Goal: Information Seeking & Learning: Learn about a topic

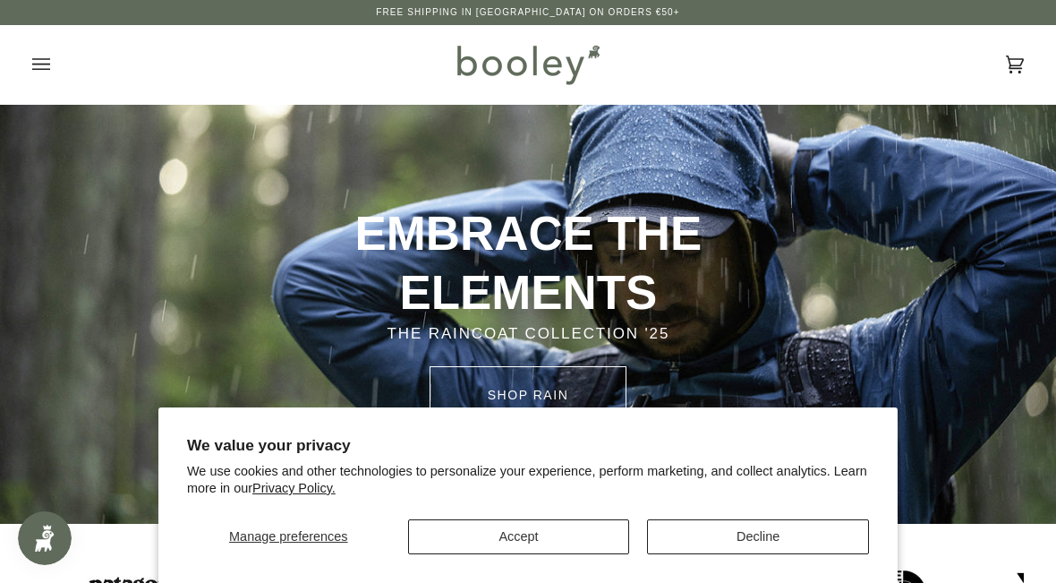
click at [568, 541] on button "Accept" at bounding box center [519, 536] width 222 height 35
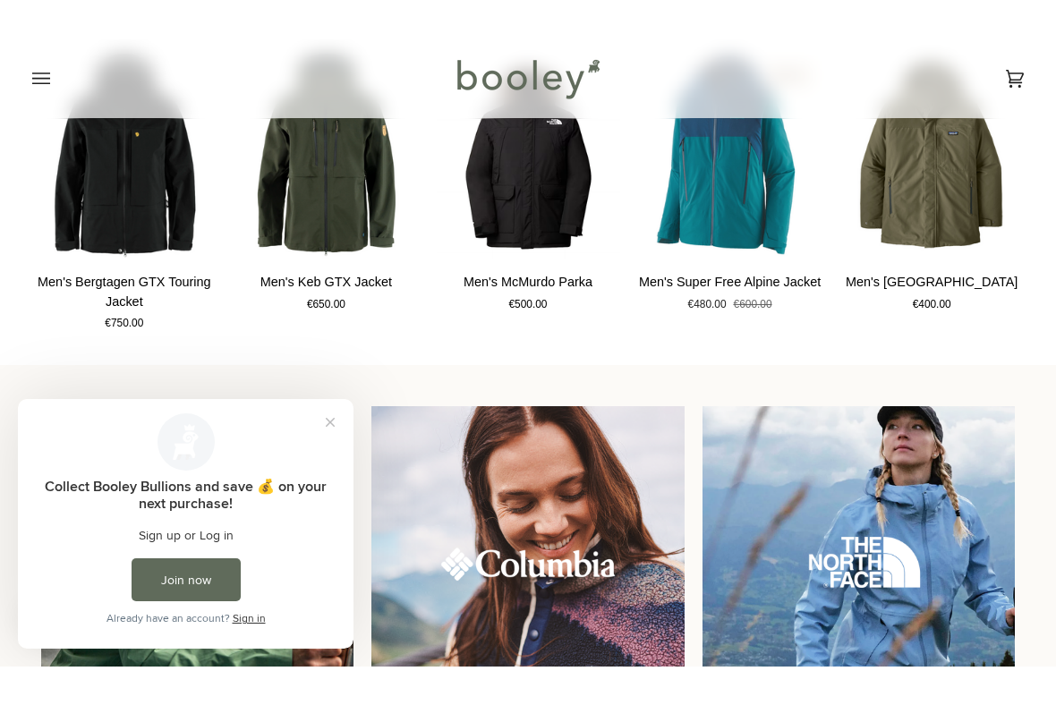
scroll to position [1167, 0]
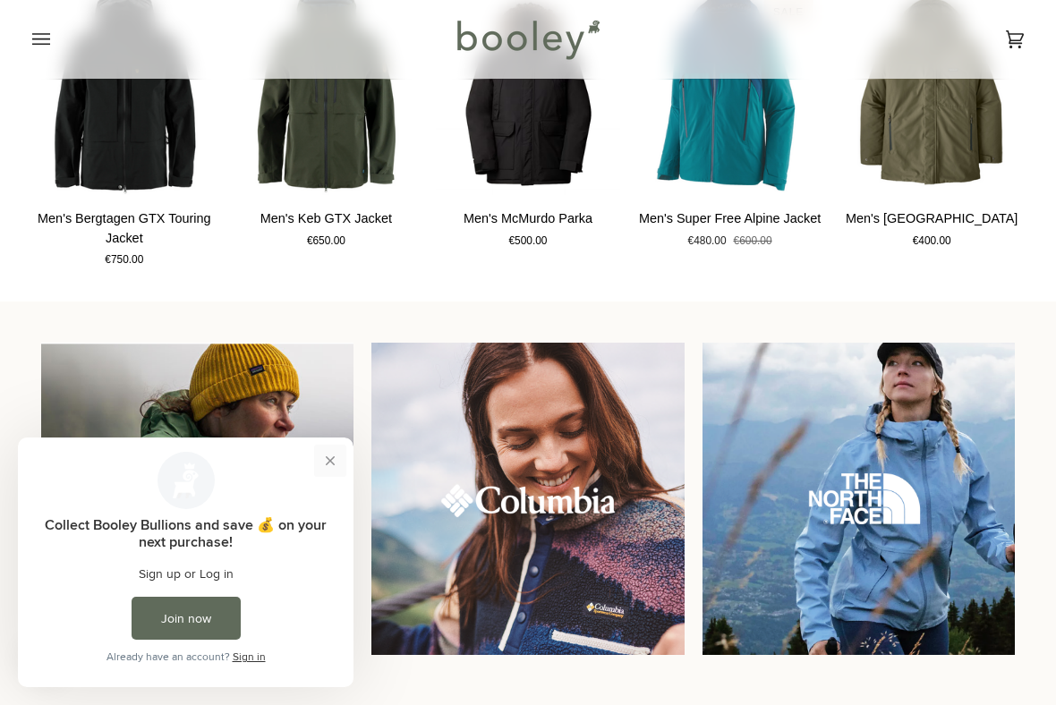
click at [330, 458] on button "Close prompt" at bounding box center [330, 461] width 32 height 32
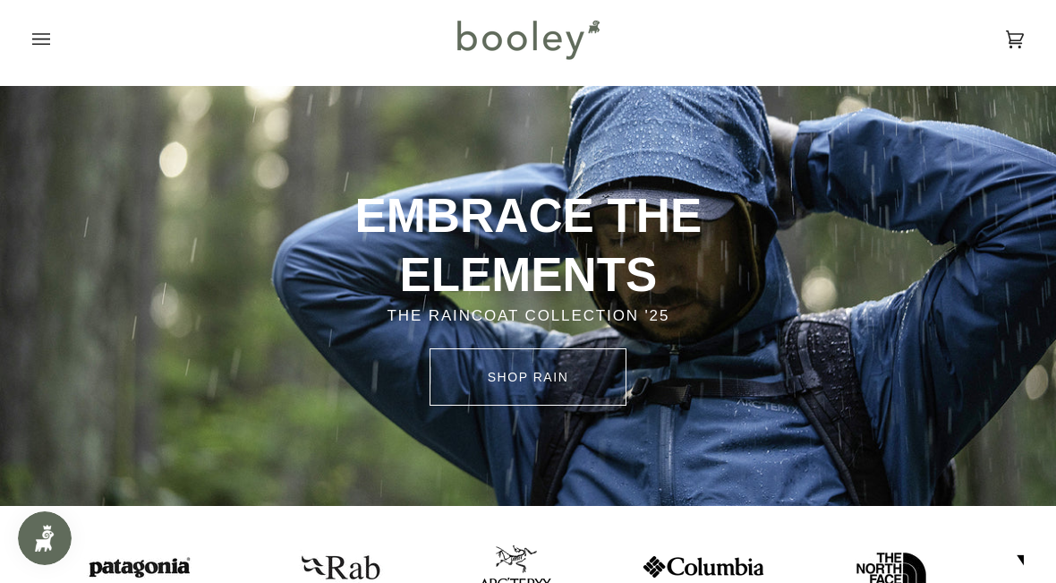
scroll to position [0, 0]
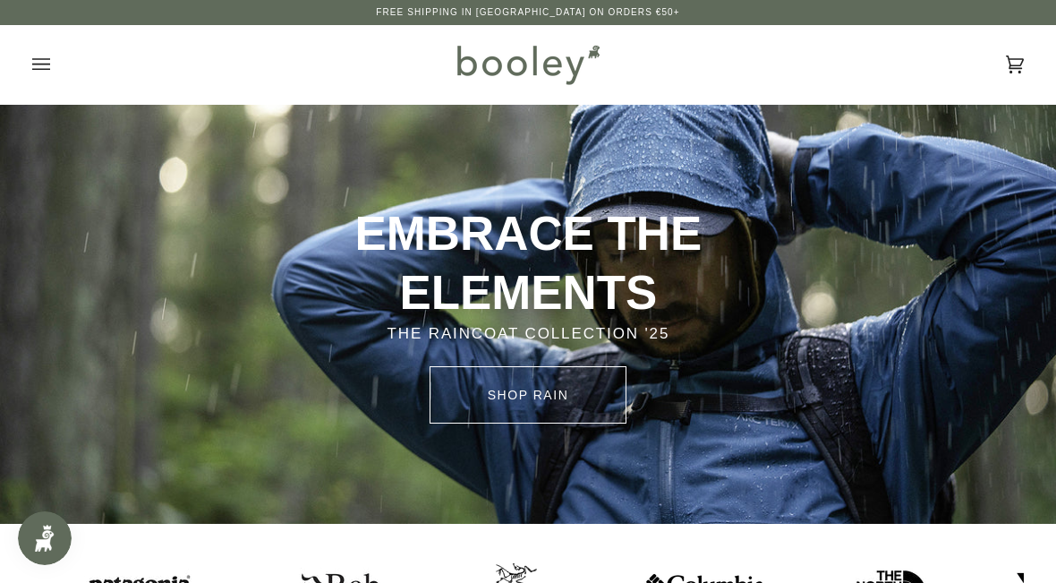
click at [43, 61] on icon "Open menu" at bounding box center [41, 64] width 18 height 27
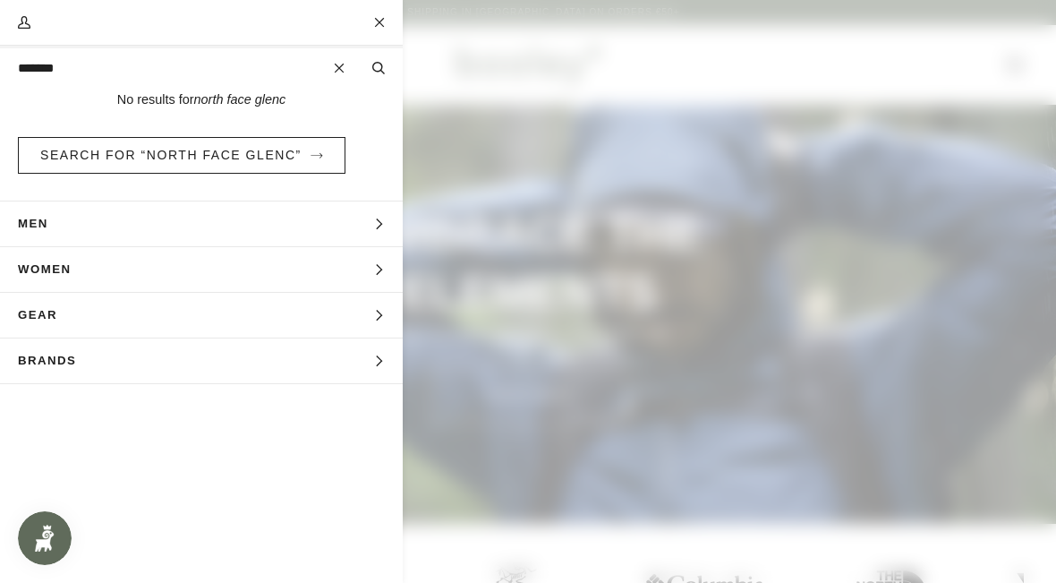
click at [357, 311] on button "Gear Expand menu" at bounding box center [201, 316] width 403 height 46
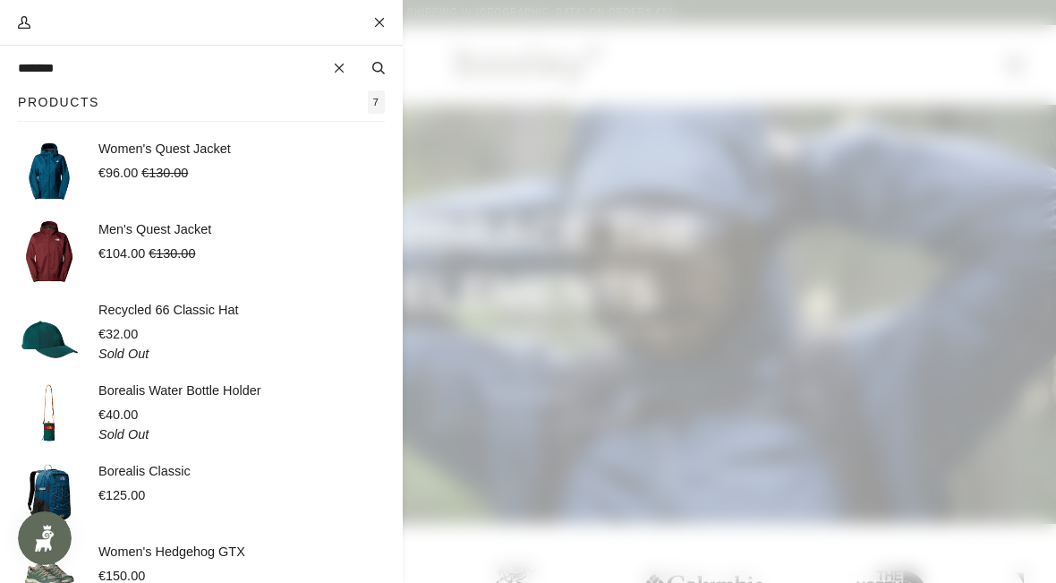
click at [372, 24] on button "Close" at bounding box center [380, 22] width 45 height 45
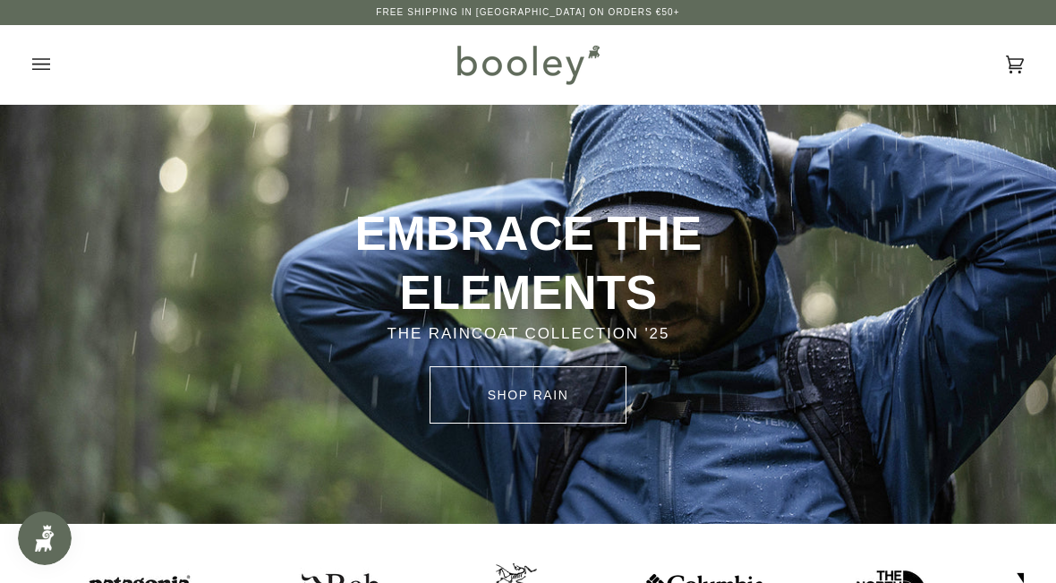
click at [52, 62] on button "Open menu" at bounding box center [59, 64] width 54 height 79
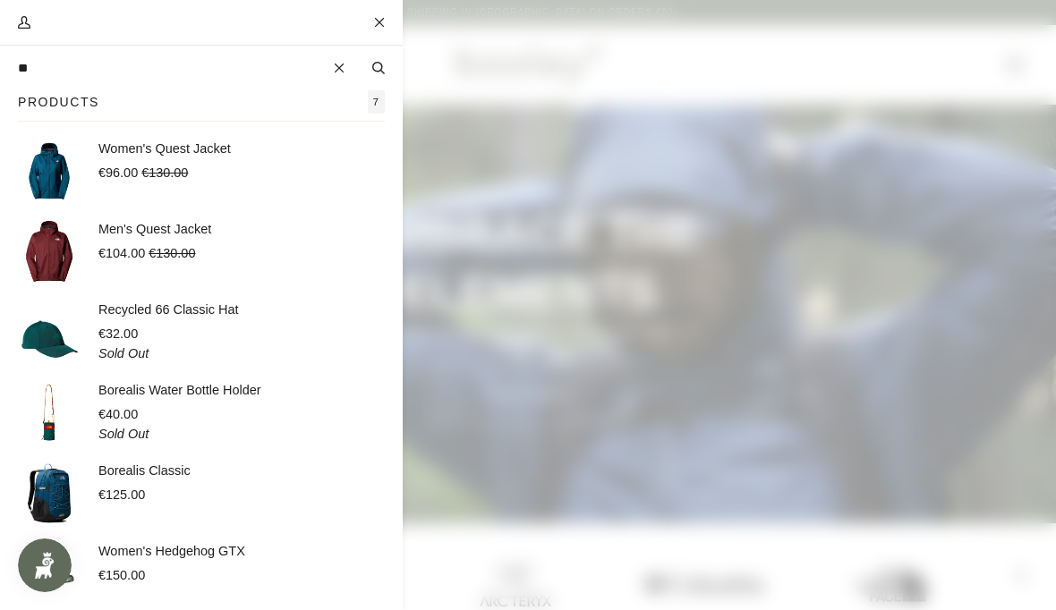
type input "*"
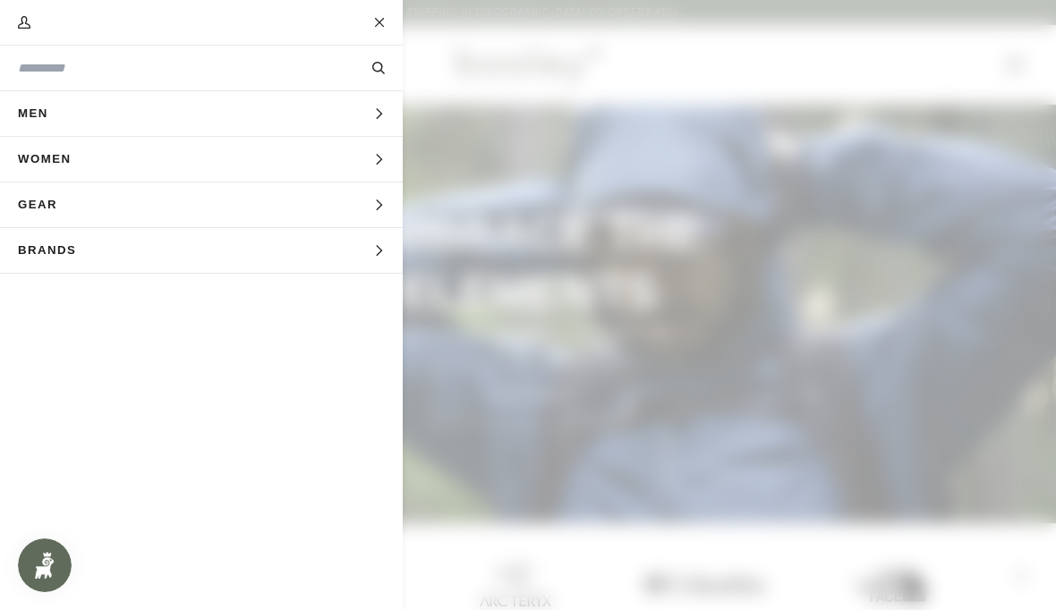
click at [382, 195] on button "Gear Expand menu" at bounding box center [201, 206] width 403 height 46
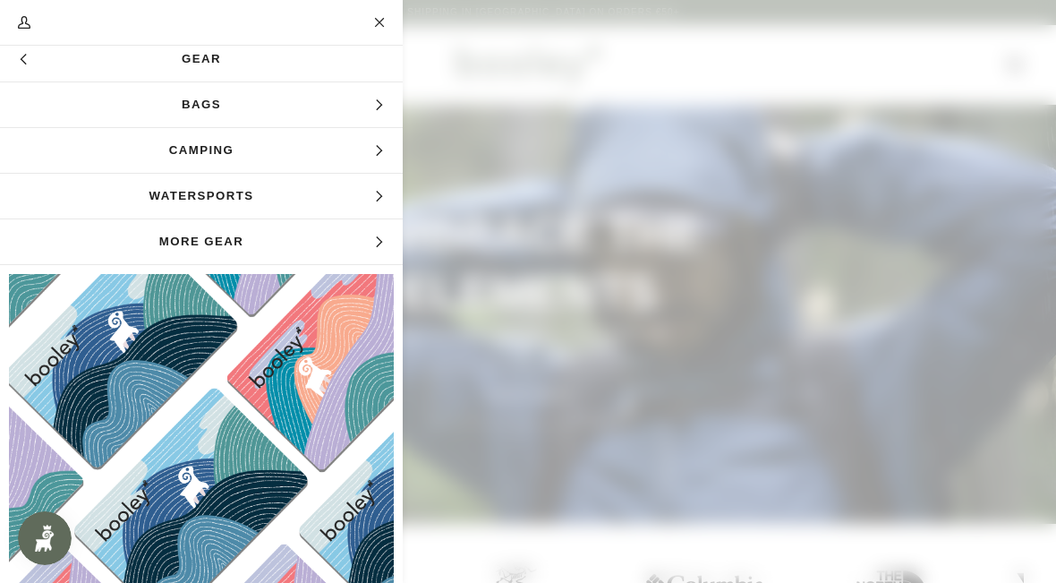
scroll to position [77, 0]
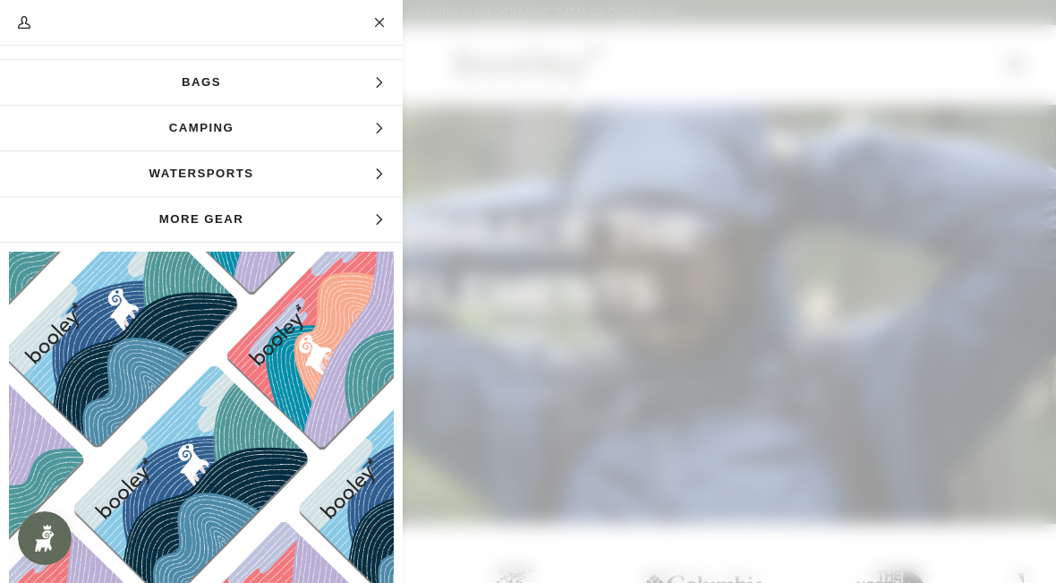
click at [361, 218] on span "More Gear" at bounding box center [201, 219] width 403 height 45
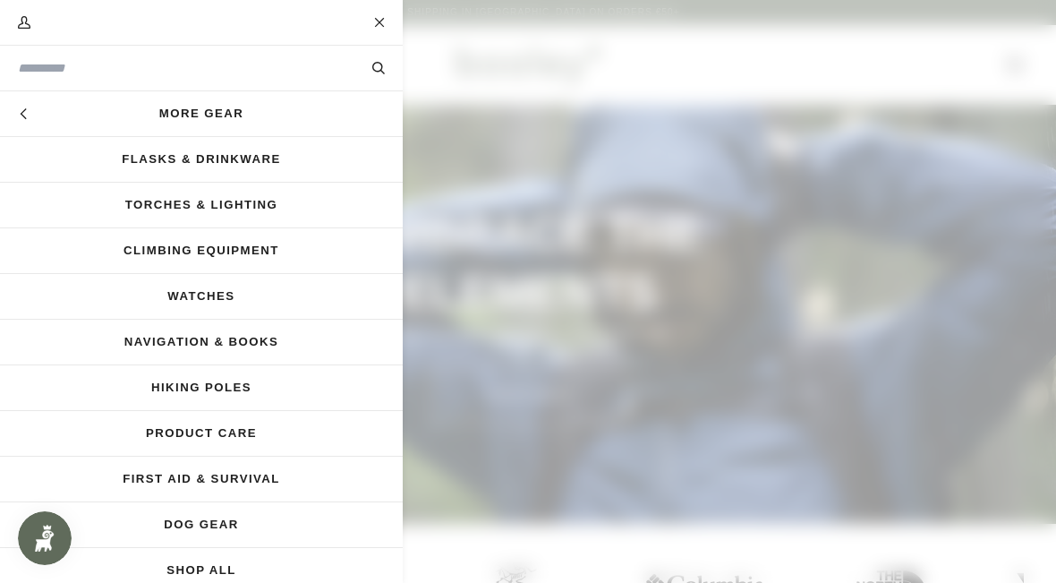
scroll to position [0, 0]
click at [26, 127] on button "Hide menu" at bounding box center [22, 113] width 45 height 45
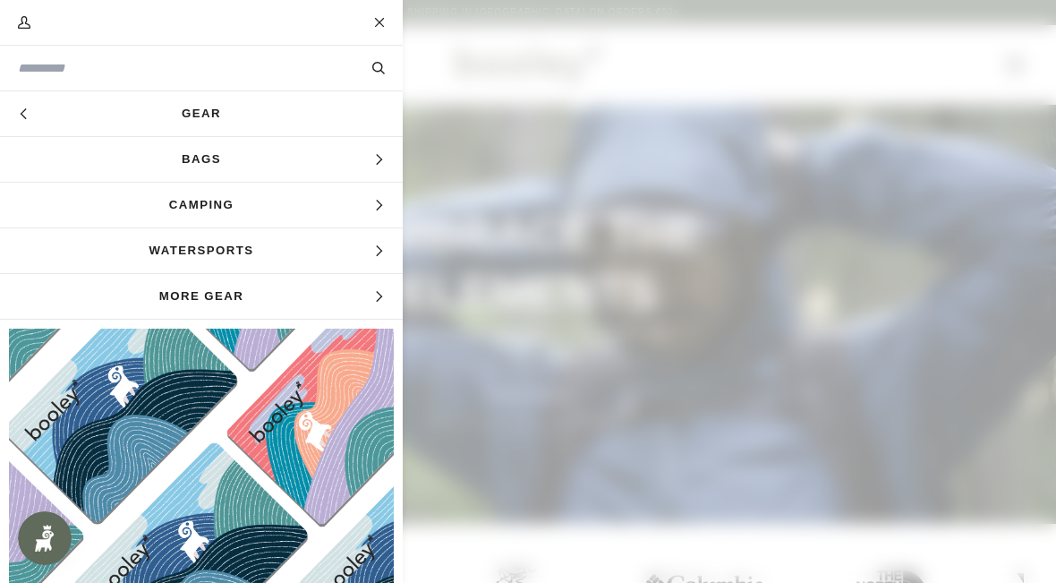
click at [9, 105] on button "Hide menu" at bounding box center [22, 113] width 45 height 45
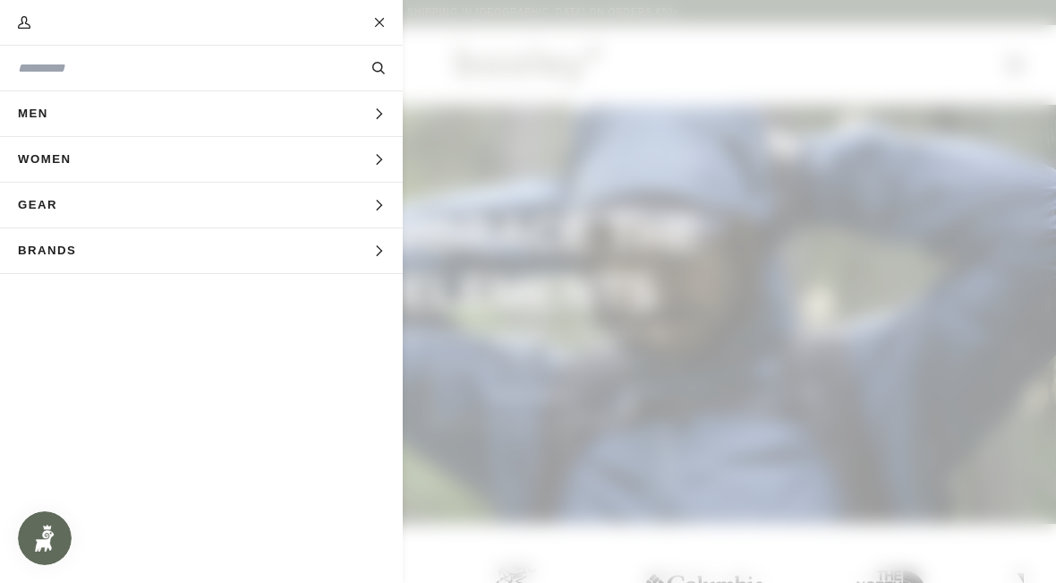
click at [364, 122] on button "Men Expand menu" at bounding box center [201, 114] width 403 height 46
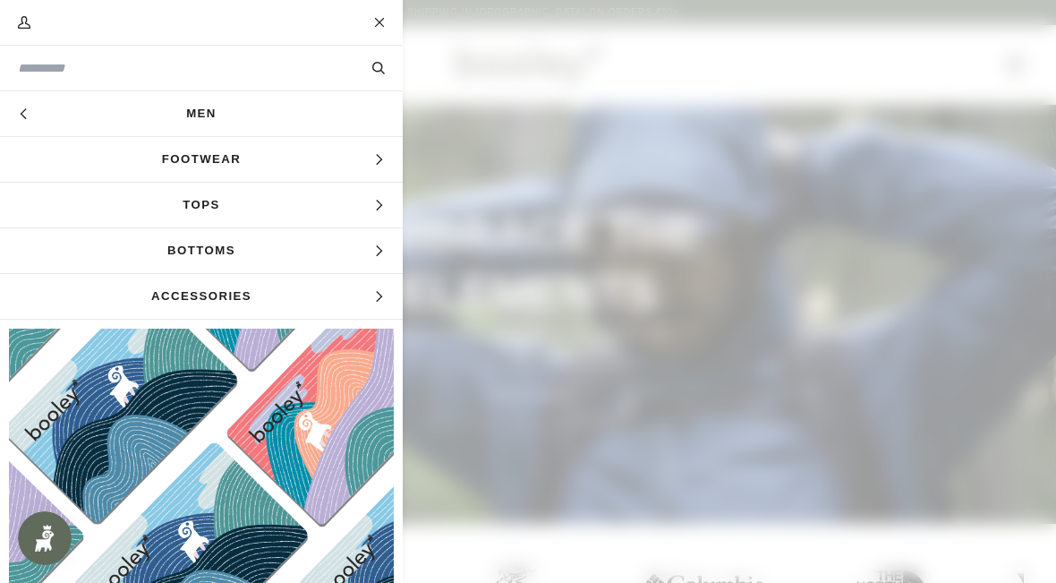
click at [363, 175] on span "Footwear" at bounding box center [201, 159] width 403 height 45
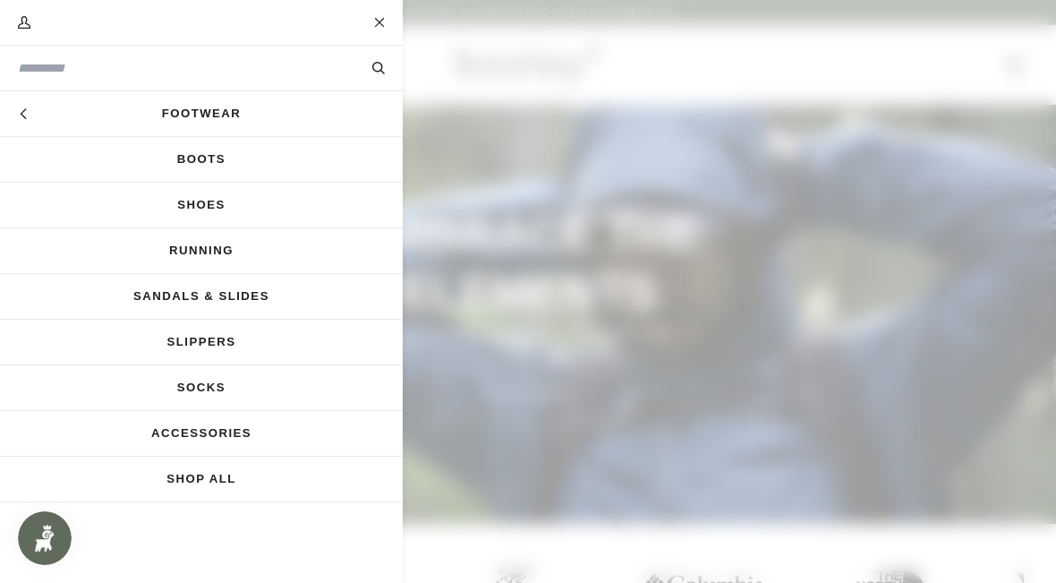
click at [271, 166] on link "Boots" at bounding box center [201, 159] width 403 height 45
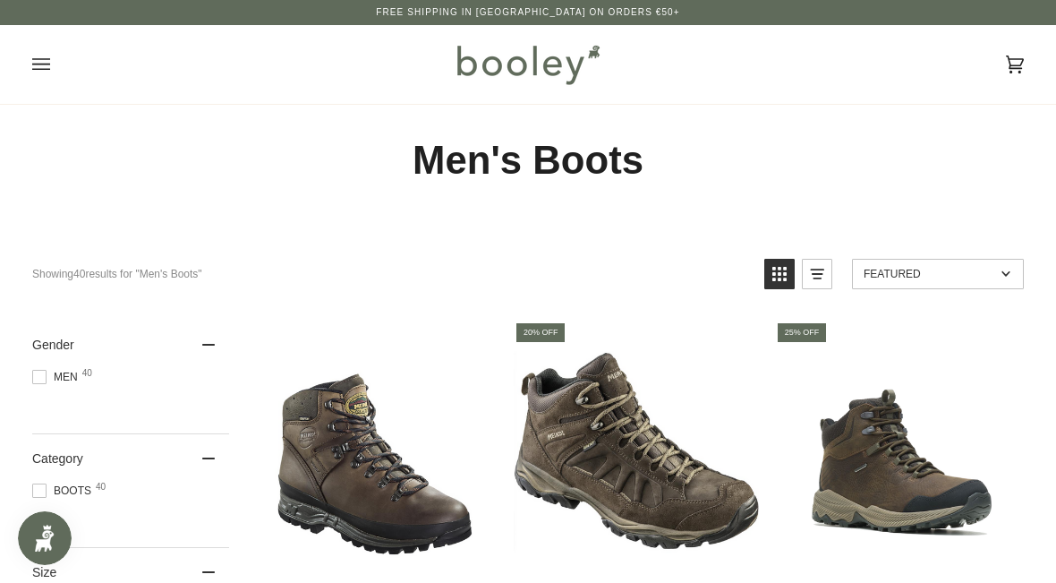
click at [24, 58] on div "Cart €0.00 (0) Men Footwear Boots Shoes Running Sandals & Slides Slippers Socks" at bounding box center [528, 64] width 1056 height 79
click at [32, 65] on icon "Open menu" at bounding box center [41, 64] width 18 height 27
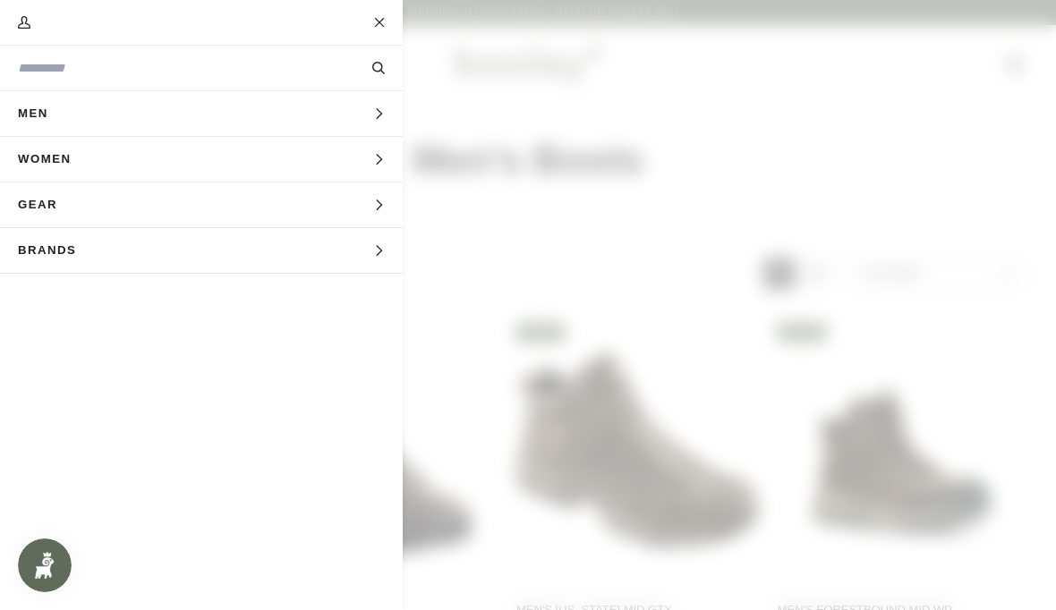
click at [120, 109] on button "Men Expand menu" at bounding box center [201, 114] width 403 height 46
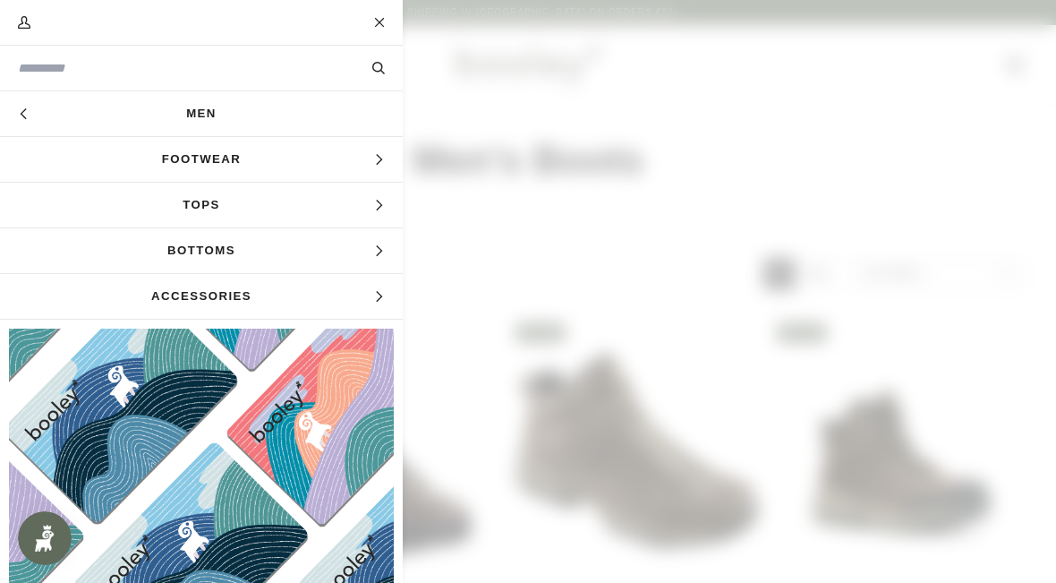
click at [195, 294] on span "Accessories" at bounding box center [201, 296] width 403 height 45
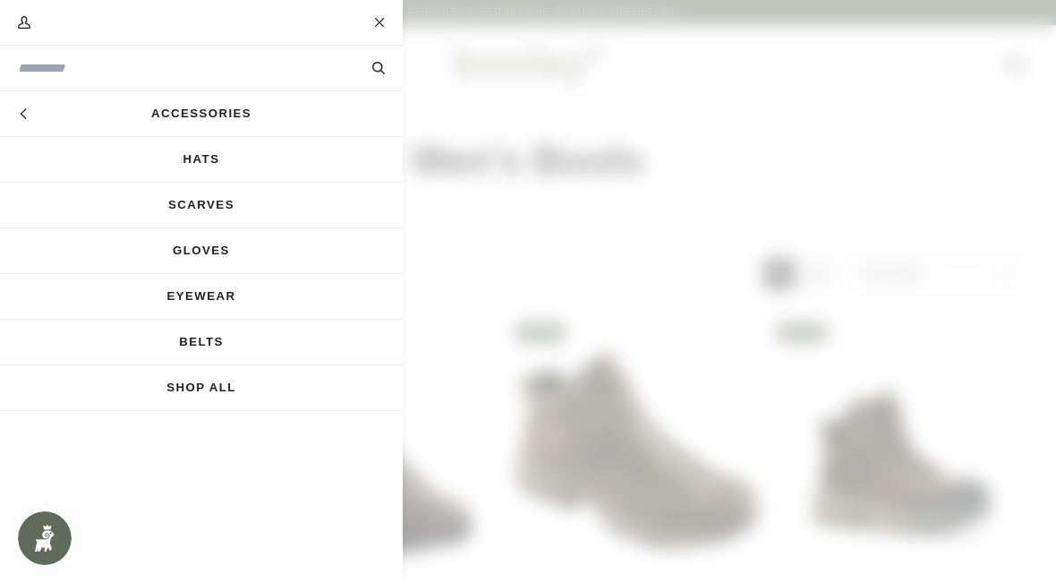
click at [245, 173] on link "Hats" at bounding box center [201, 159] width 403 height 45
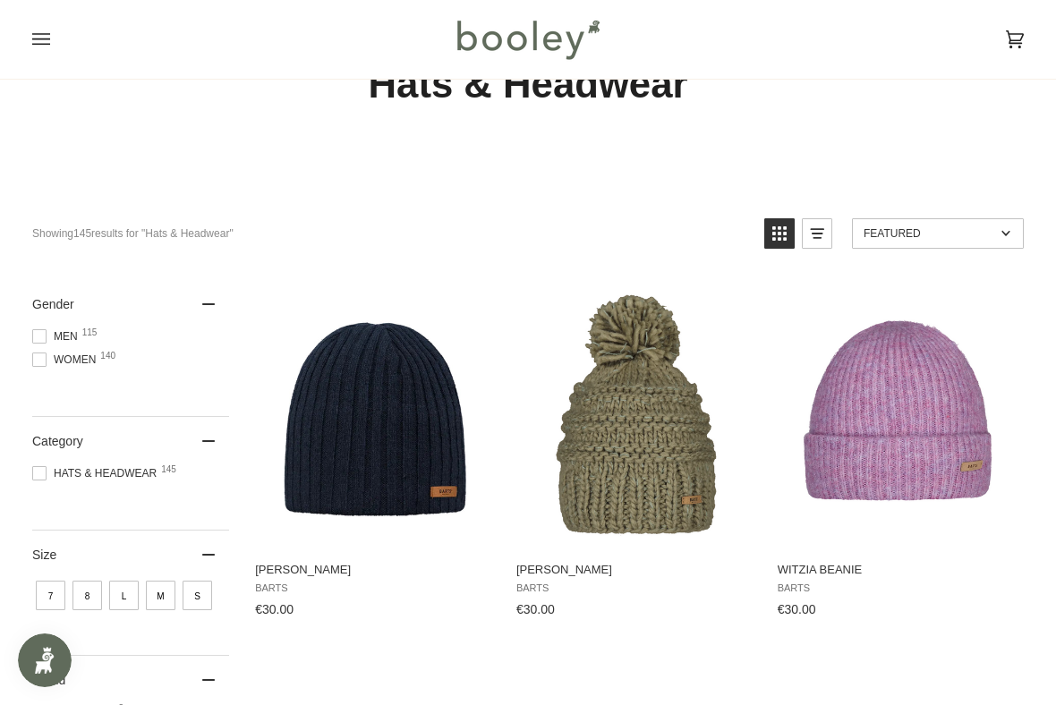
scroll to position [9, 0]
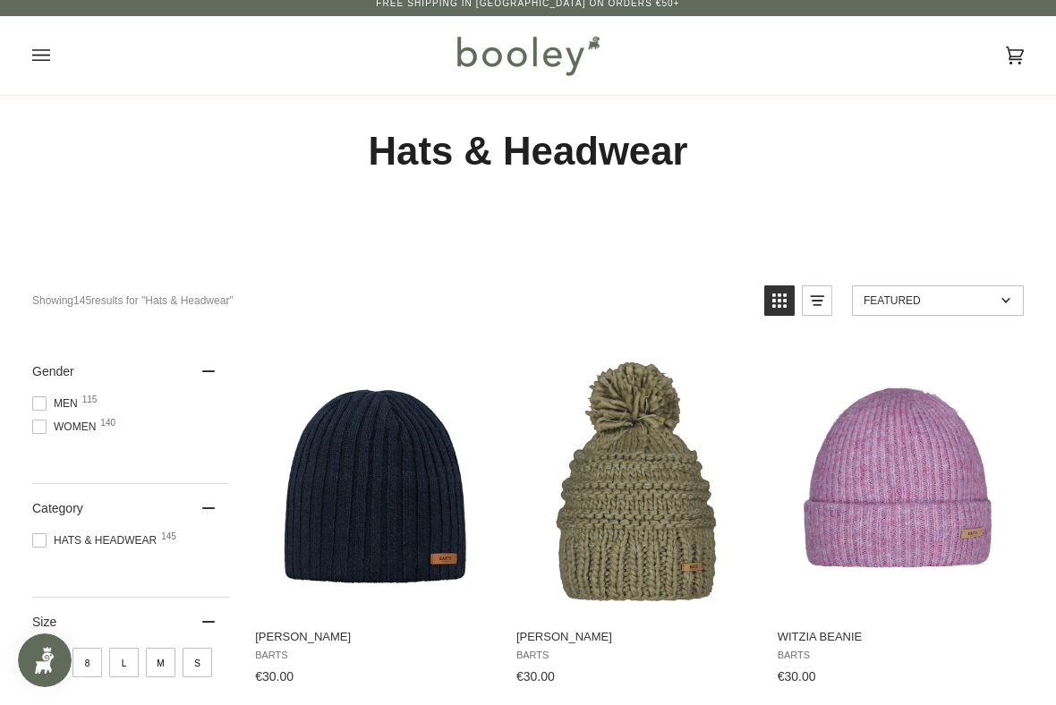
click at [29, 64] on div "Cart €0.00 (0) Men Footwear Boots Shoes Running Sandals & Slides Slippers Socks" at bounding box center [528, 55] width 1056 height 79
click at [38, 55] on icon "Open menu" at bounding box center [41, 55] width 18 height 12
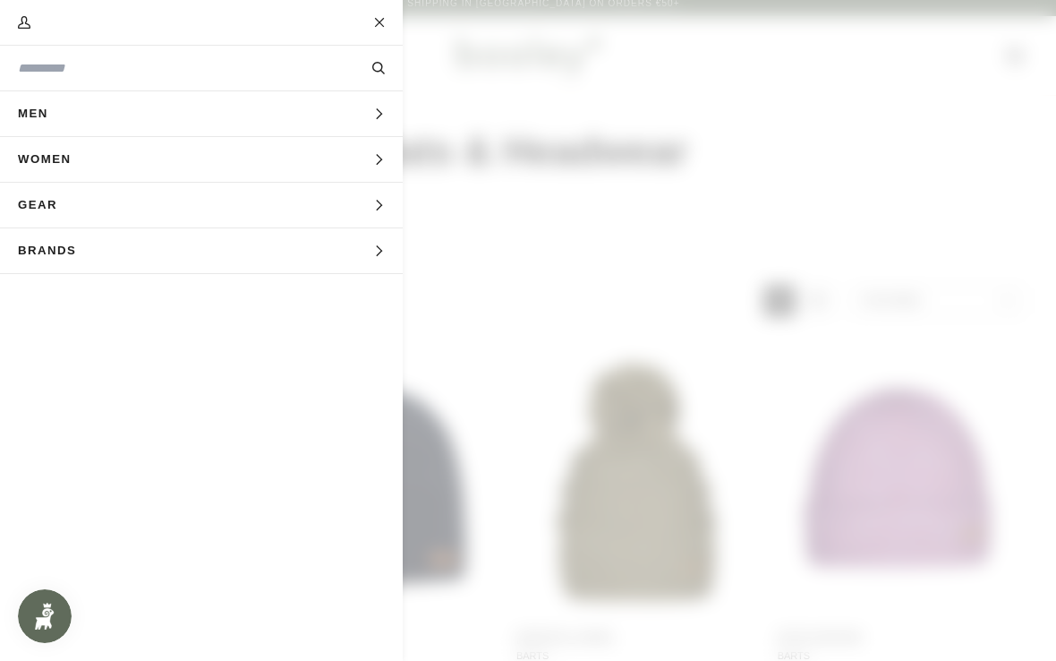
click at [283, 107] on button "Men Expand menu" at bounding box center [201, 114] width 403 height 46
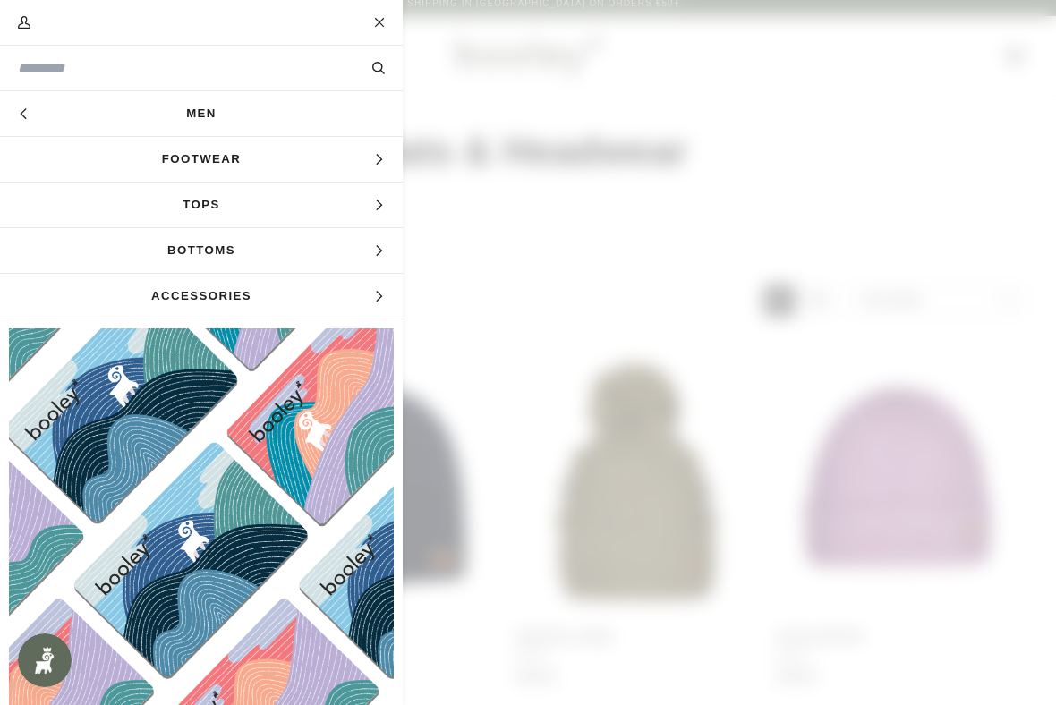
click at [241, 299] on span "Accessories" at bounding box center [201, 296] width 403 height 45
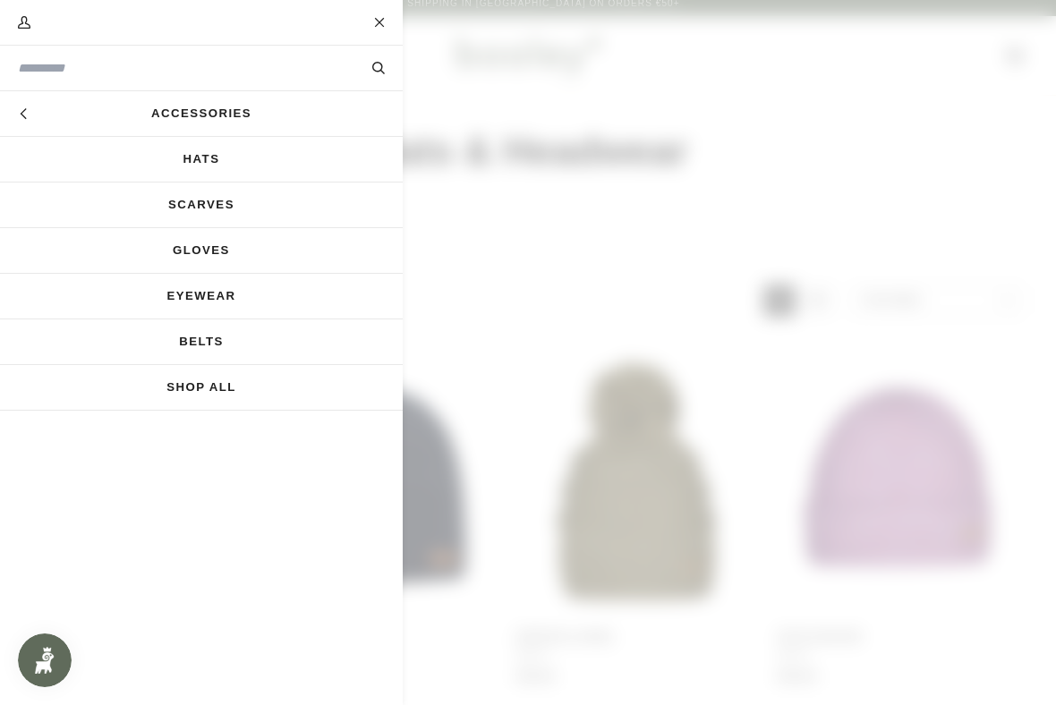
click at [234, 395] on link "Shop All" at bounding box center [201, 387] width 403 height 45
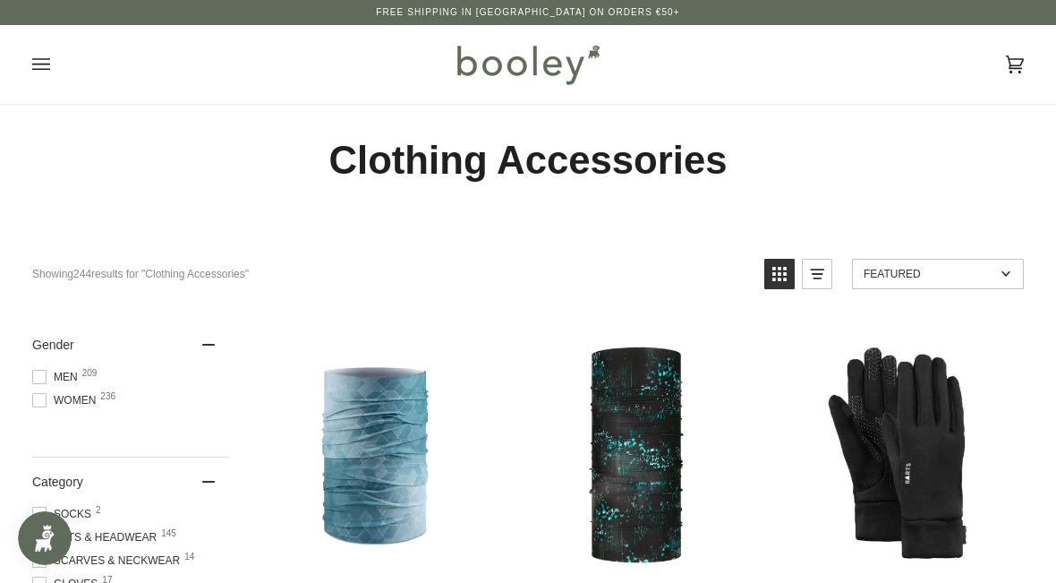
click at [42, 375] on span at bounding box center [39, 377] width 14 height 14
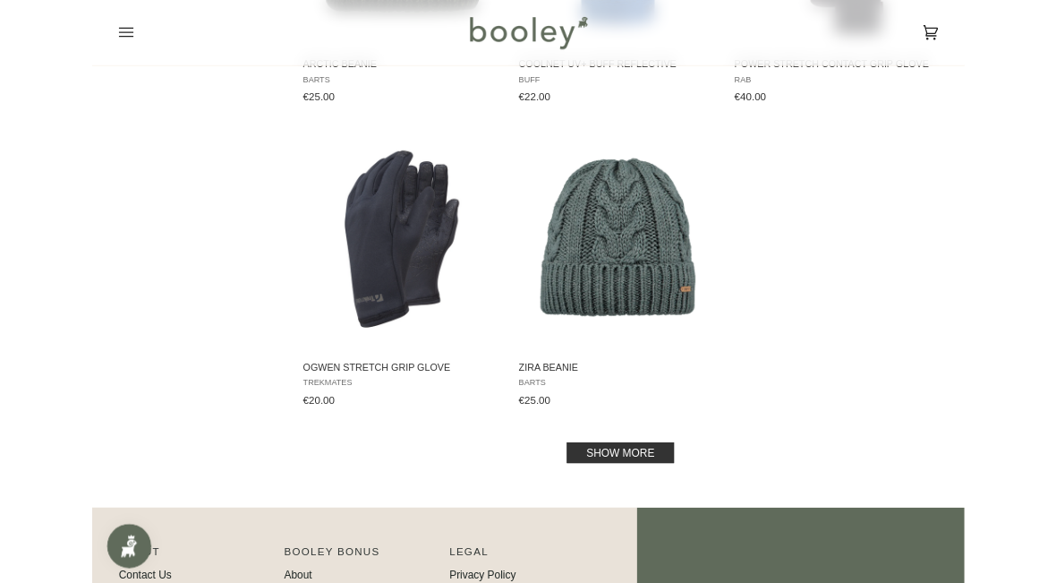
scroll to position [2407, 0]
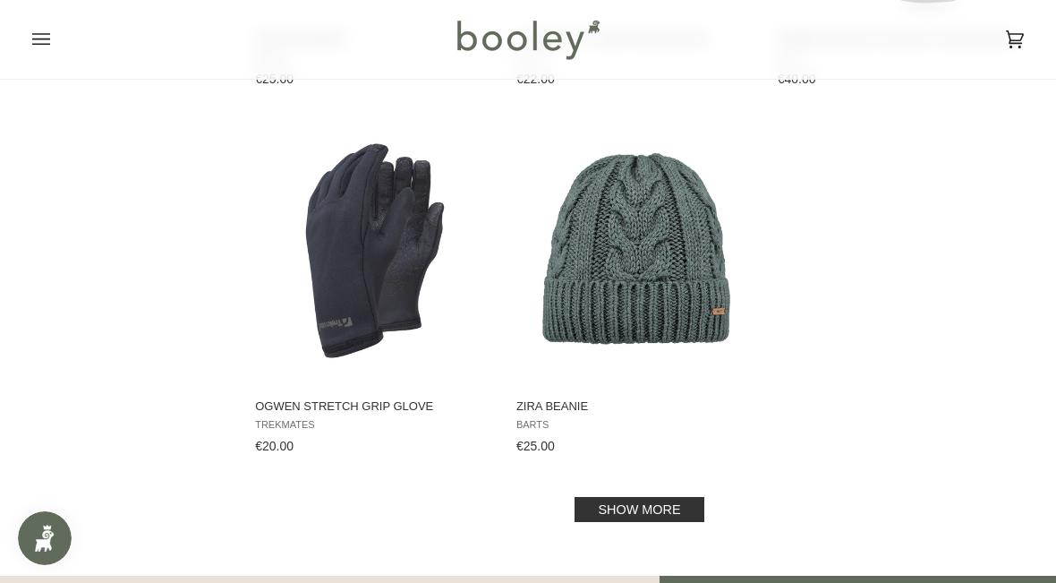
click at [648, 522] on link "Show more" at bounding box center [639, 509] width 129 height 25
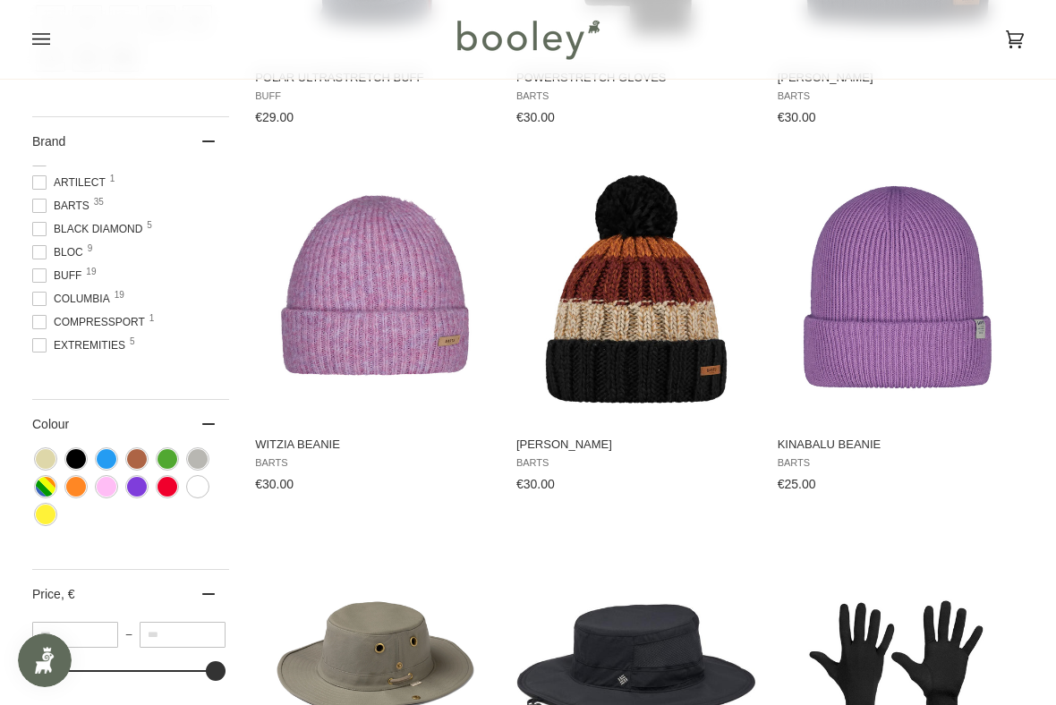
scroll to position [44, 0]
click at [47, 296] on span "Columbia 19" at bounding box center [73, 293] width 83 height 16
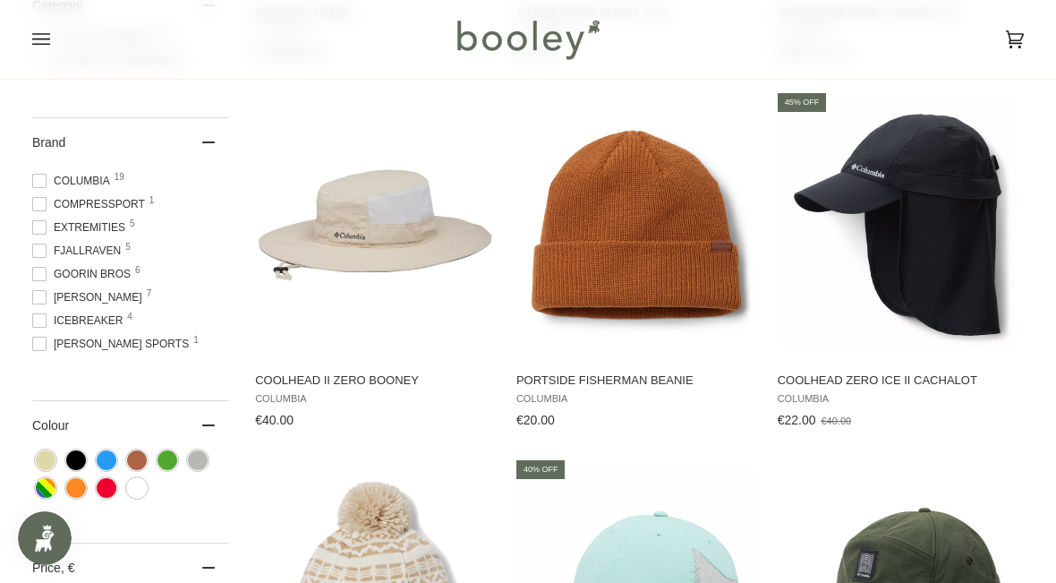
scroll to position [161, 0]
click at [49, 254] on span "Fjallraven 5" at bounding box center [79, 246] width 94 height 16
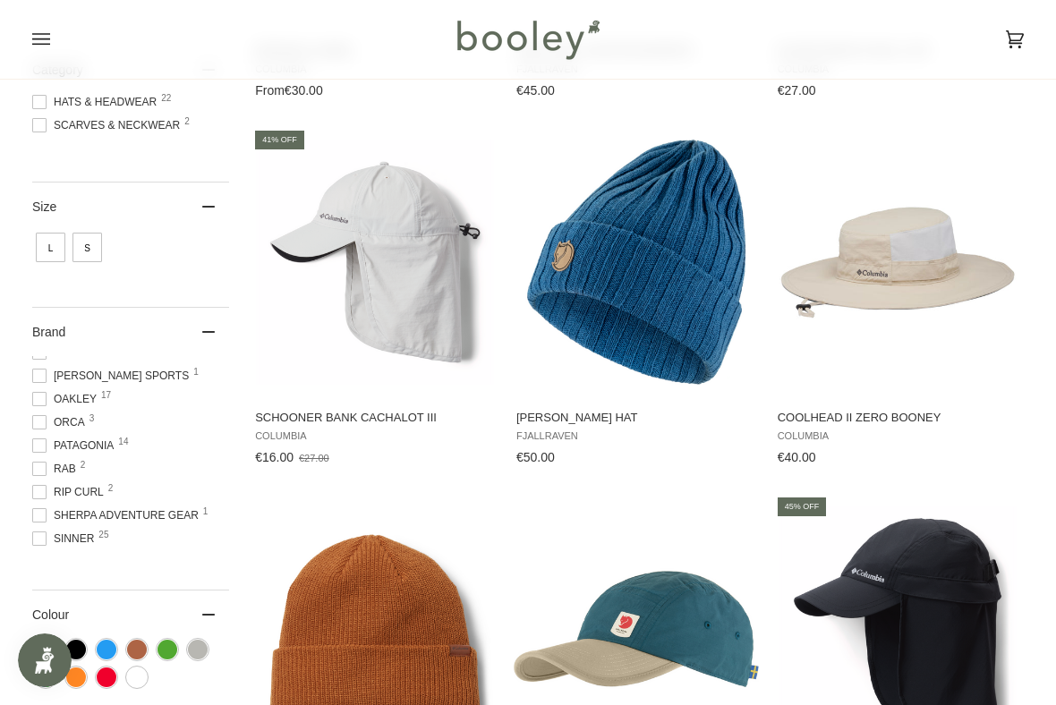
scroll to position [328, 0]
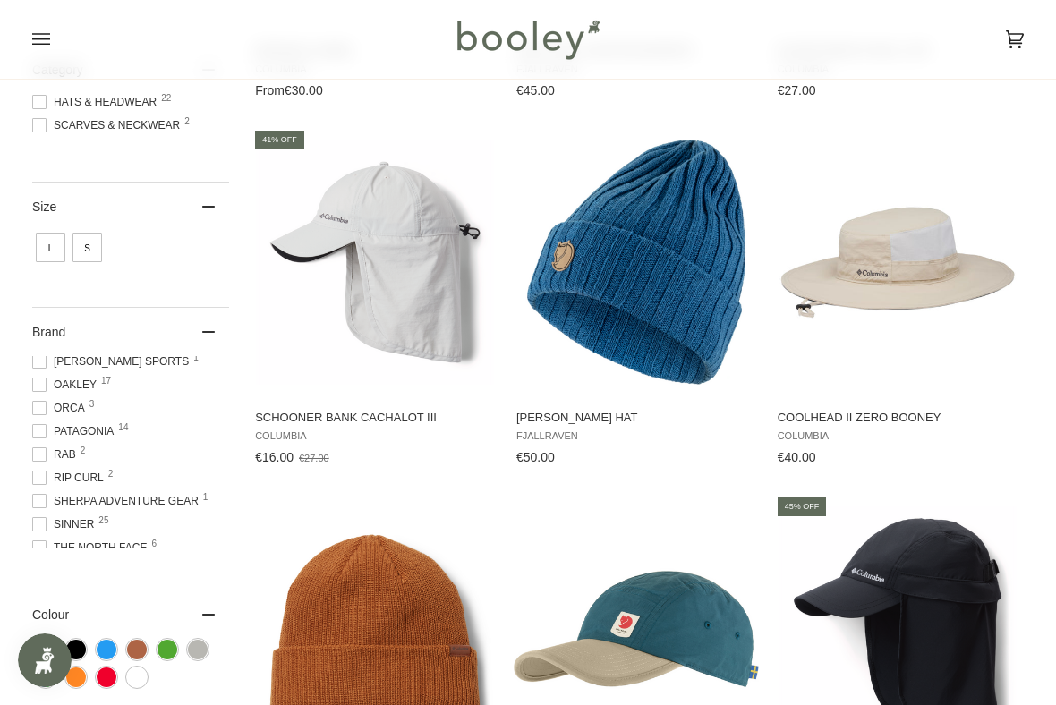
click at [39, 439] on span at bounding box center [39, 431] width 14 height 14
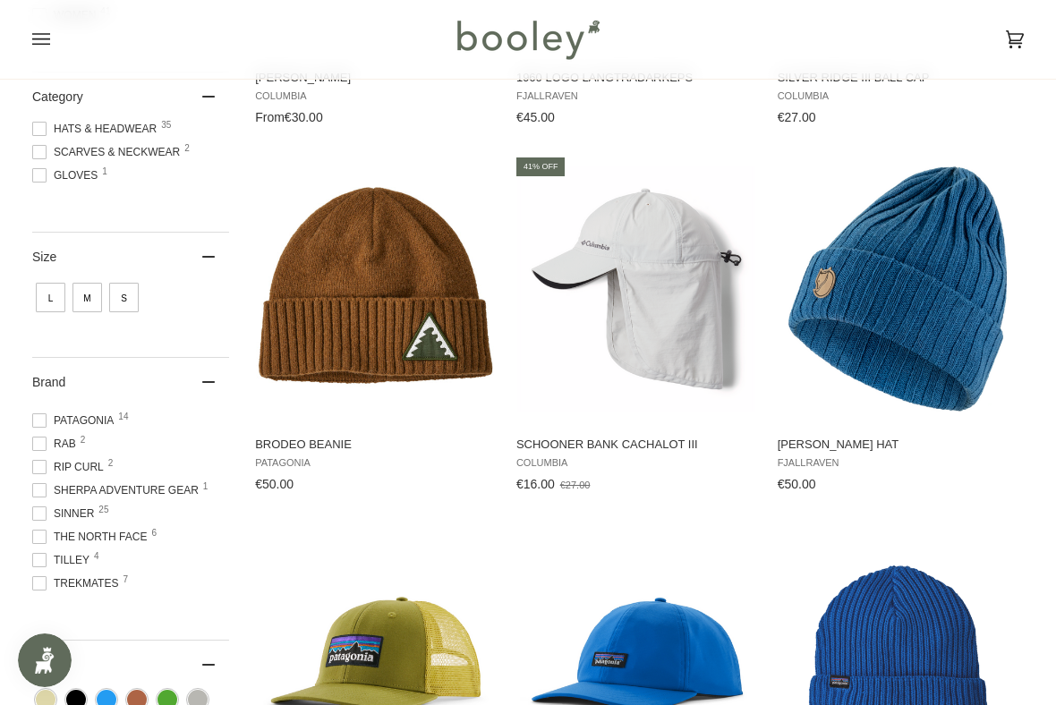
scroll to position [389, 0]
click at [41, 544] on span at bounding box center [39, 537] width 14 height 14
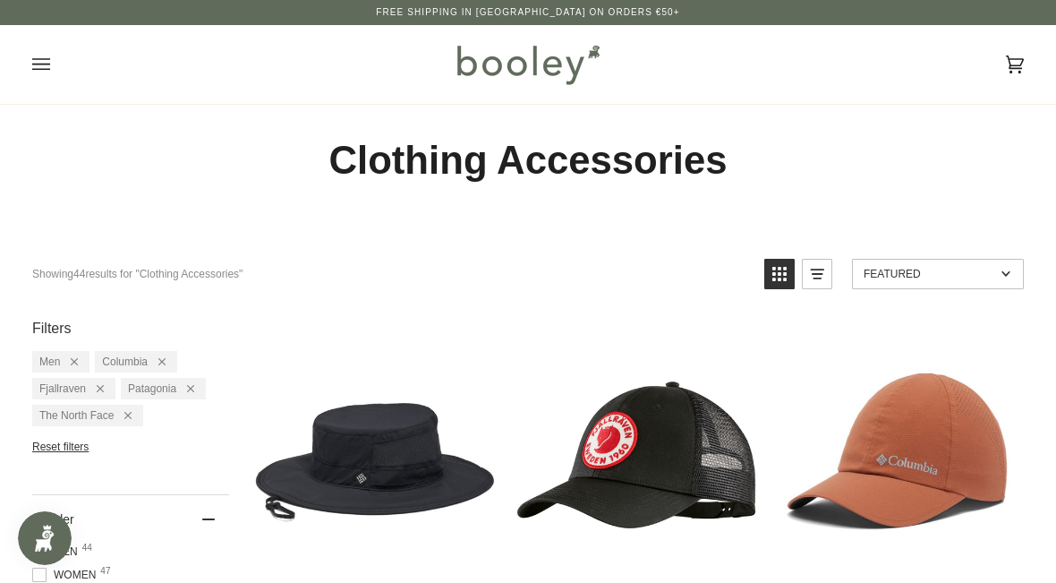
click at [45, 72] on icon "Open menu" at bounding box center [41, 64] width 18 height 27
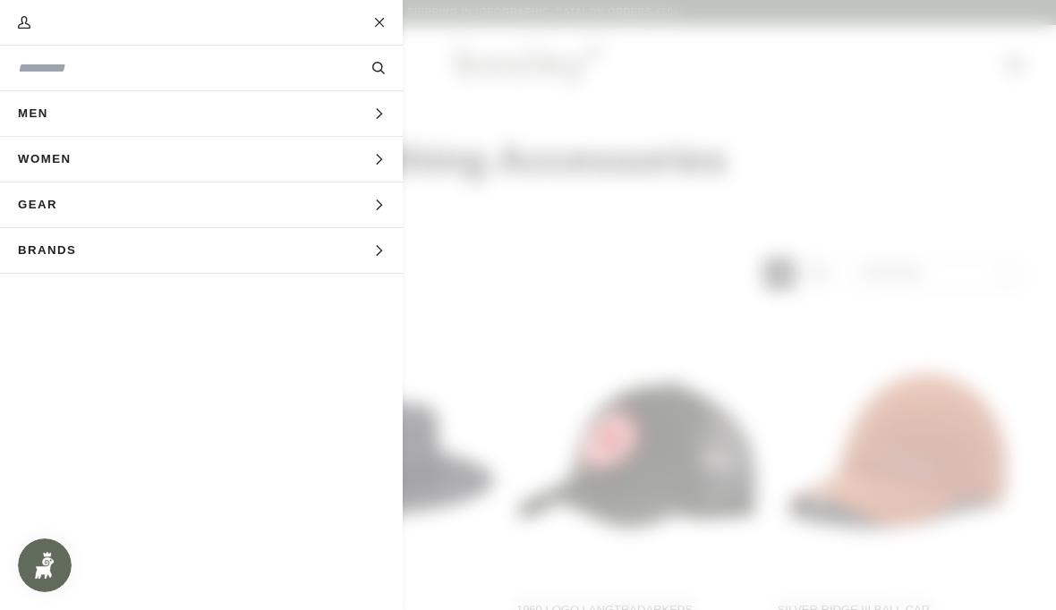
click at [363, 115] on button "Men Expand menu" at bounding box center [201, 114] width 403 height 46
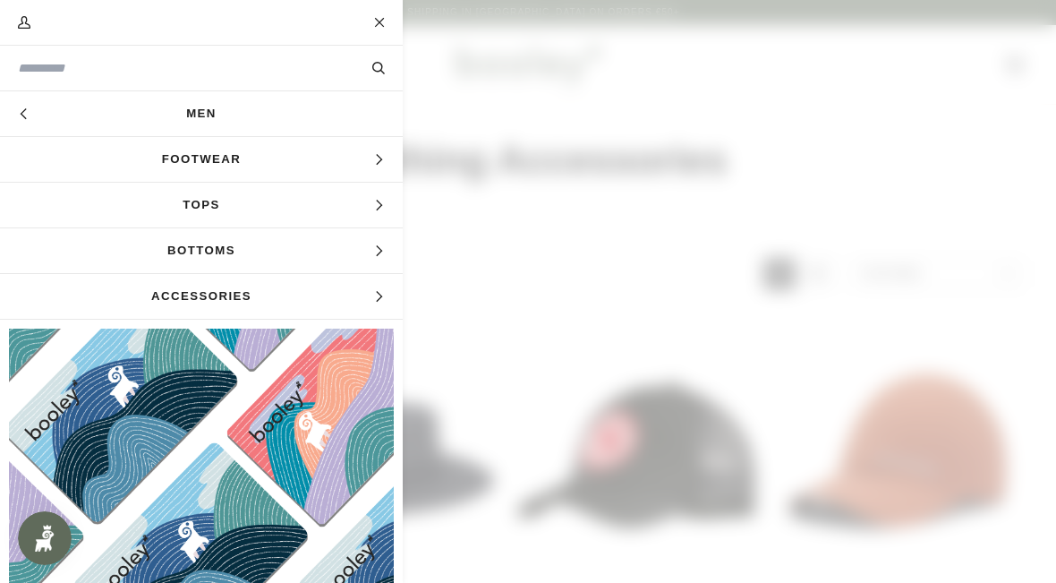
click at [298, 296] on span "Accessories" at bounding box center [201, 296] width 403 height 45
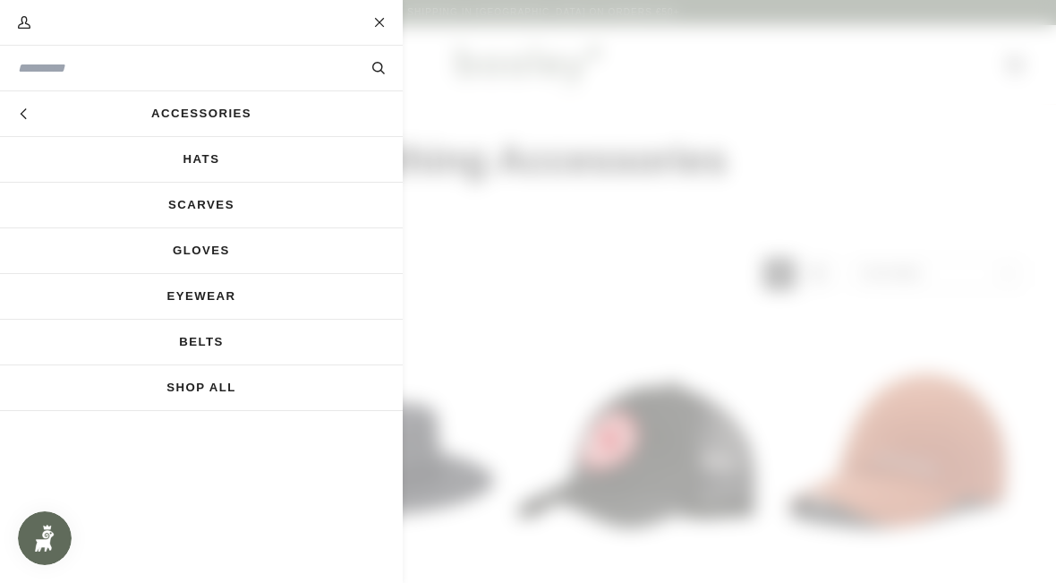
click at [298, 305] on link "Eyewear" at bounding box center [201, 296] width 403 height 45
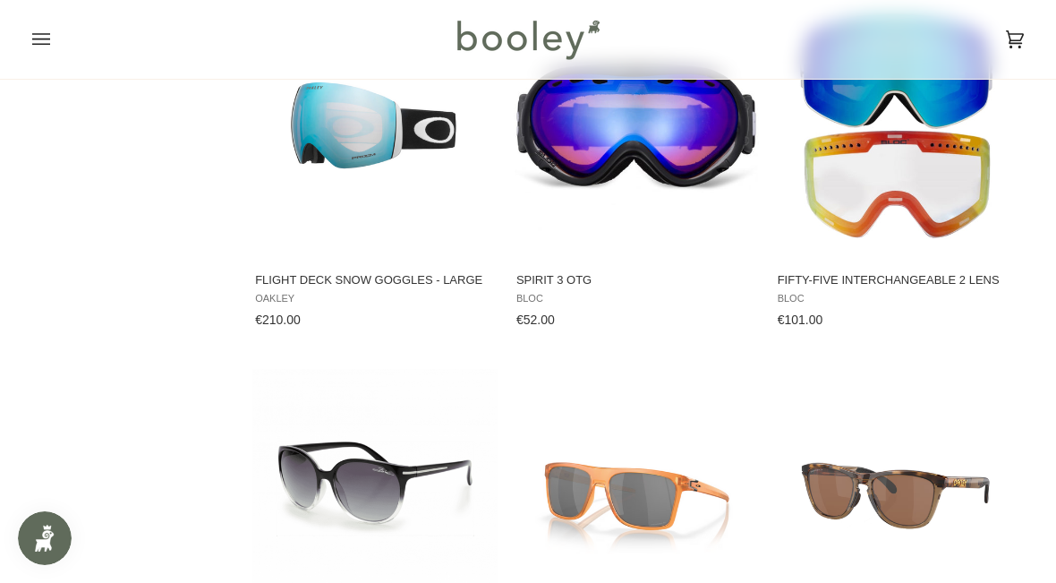
scroll to position [1774, 0]
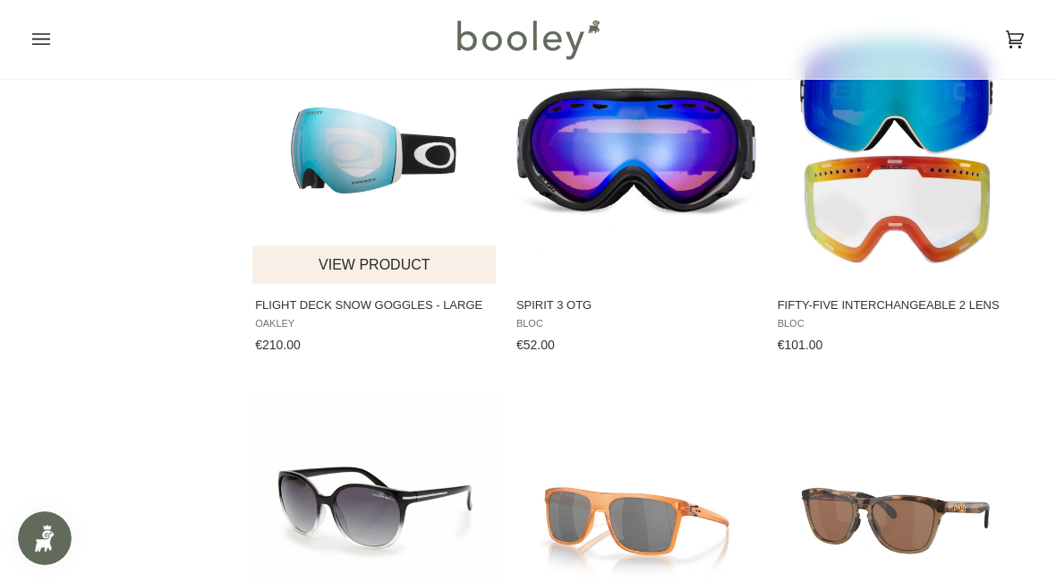
click at [403, 183] on img "Flight Deck Snow Goggles - Large" at bounding box center [374, 149] width 245 height 245
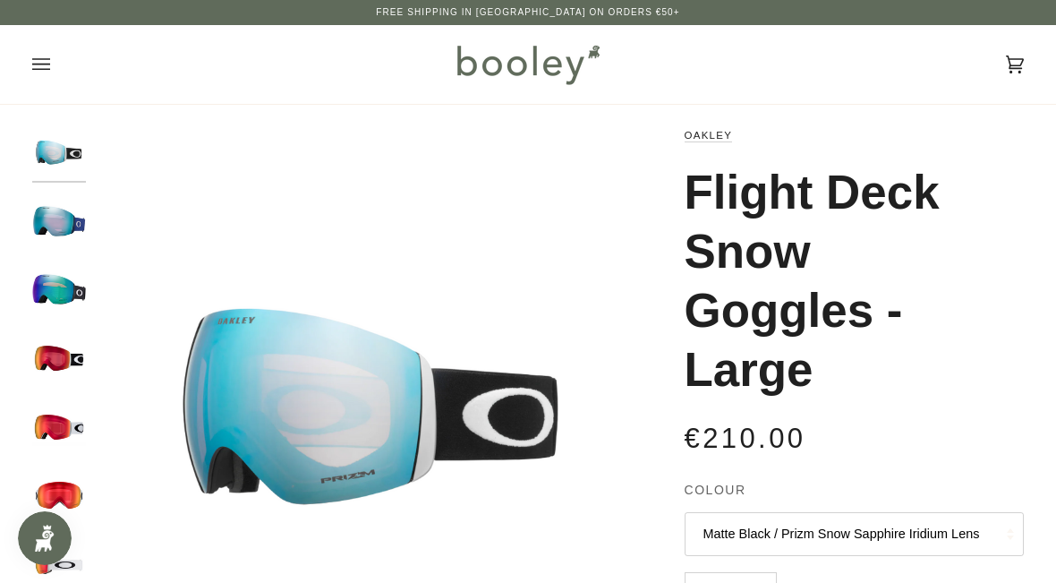
click at [49, 58] on icon "Open menu" at bounding box center [41, 64] width 18 height 27
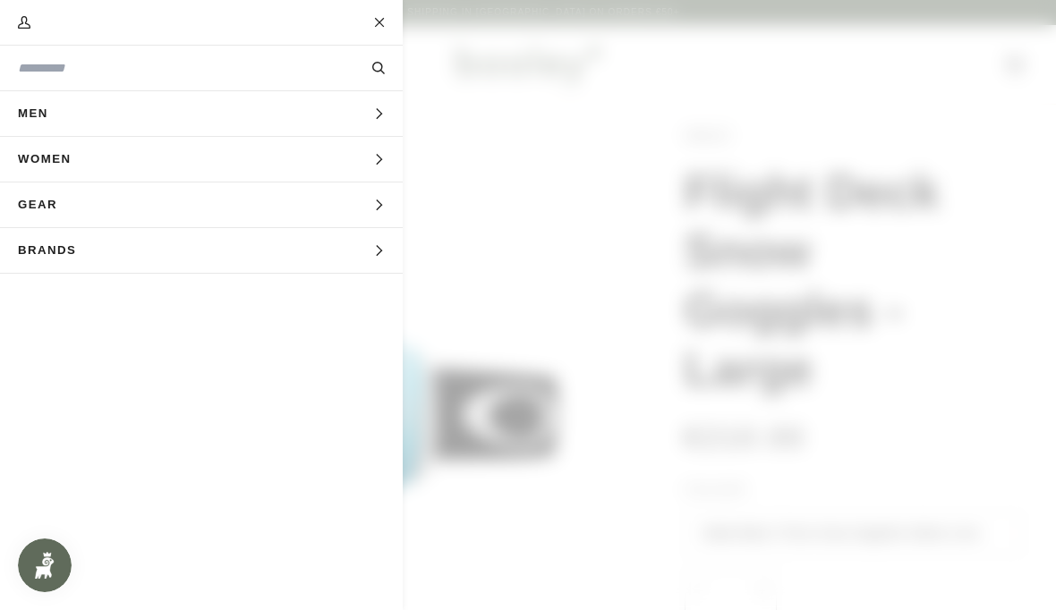
click at [378, 115] on icon "Main menu" at bounding box center [379, 114] width 12 height 12
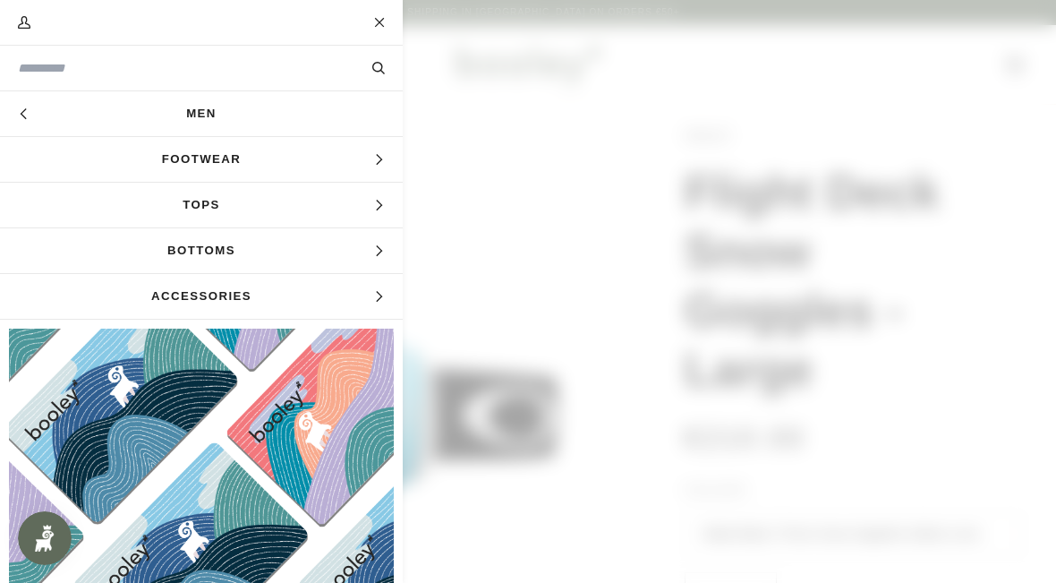
click at [362, 250] on span "Bottoms" at bounding box center [201, 250] width 403 height 45
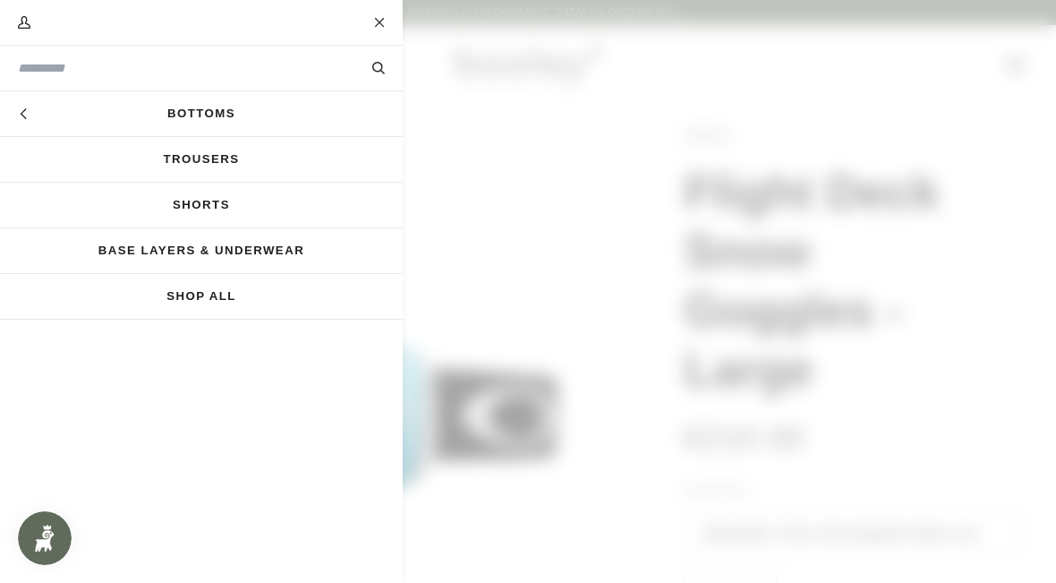
click at [357, 249] on link "Base Layers & Underwear" at bounding box center [201, 250] width 403 height 45
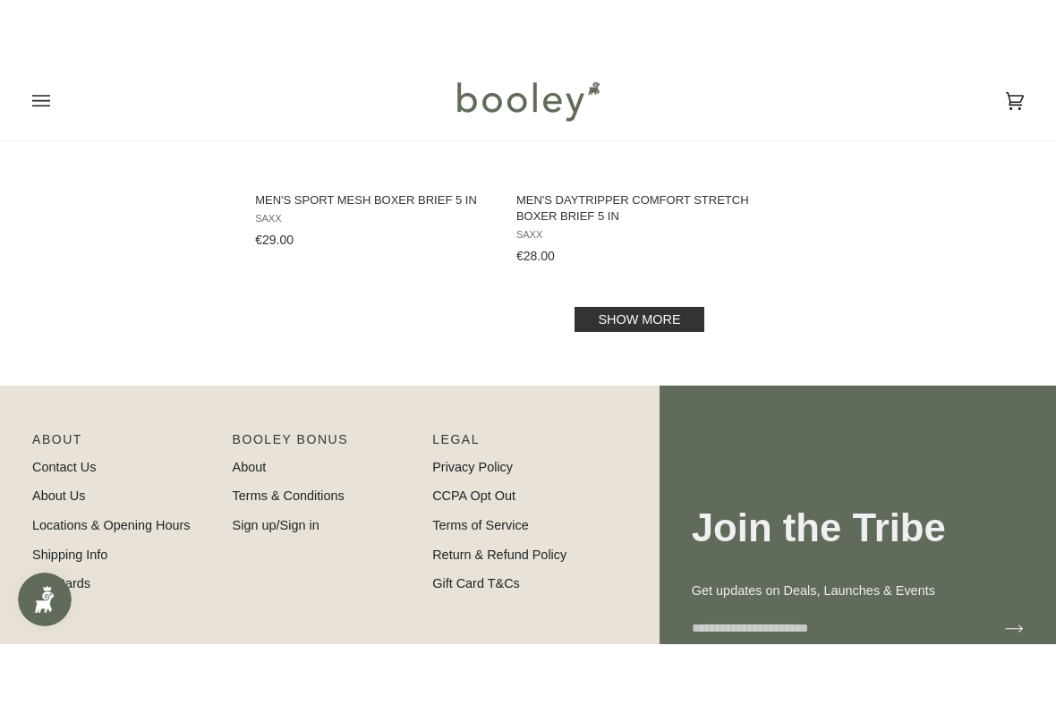
scroll to position [2742, 0]
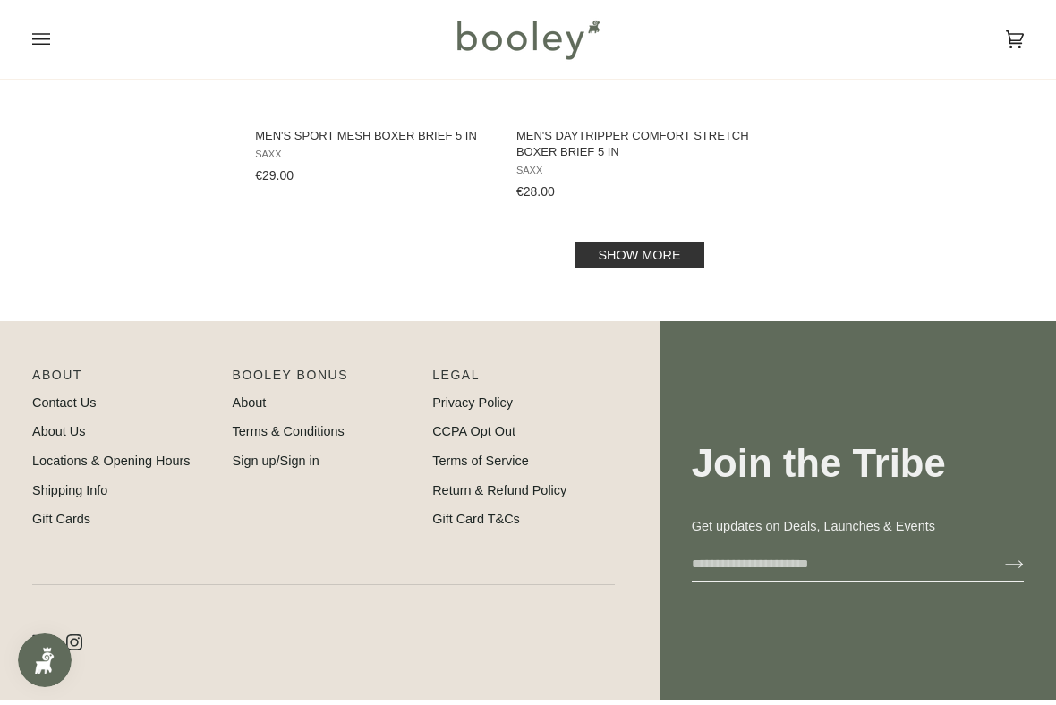
click at [657, 268] on link "Show more" at bounding box center [639, 255] width 129 height 25
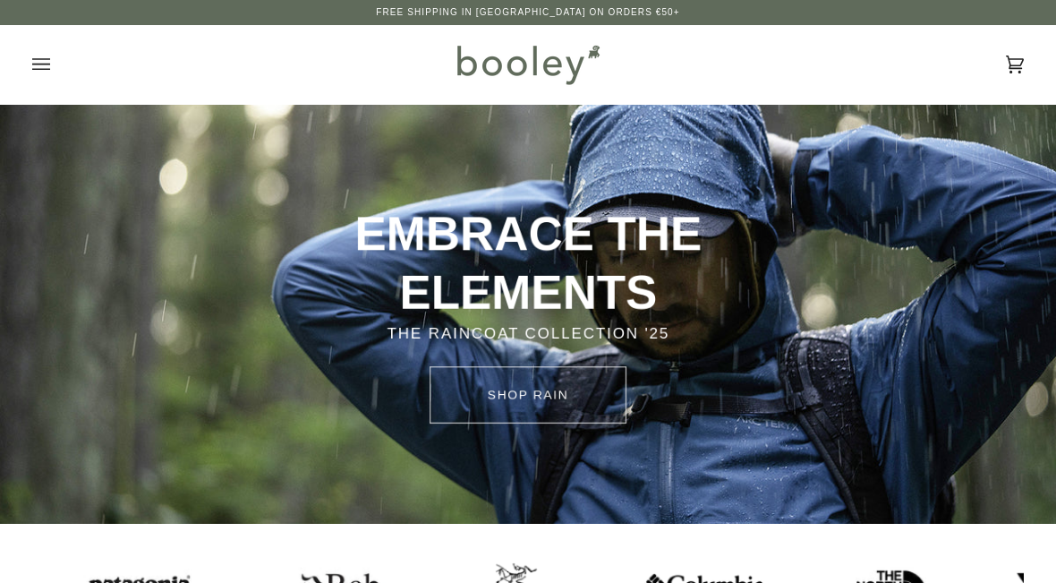
click at [59, 67] on button "Open menu" at bounding box center [59, 64] width 54 height 79
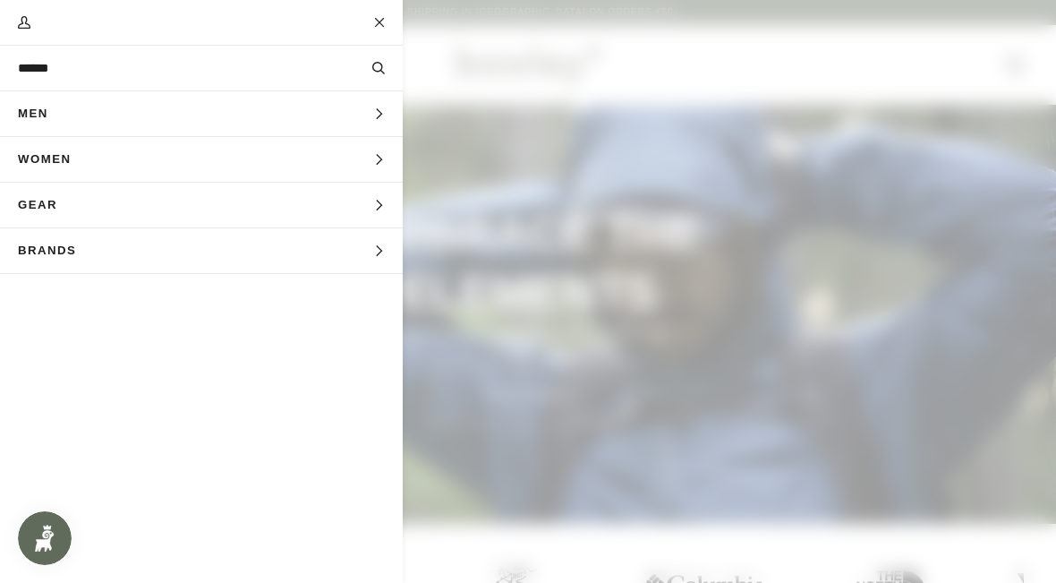
type input "******"
click at [378, 68] on button "Search" at bounding box center [378, 68] width 48 height 20
